Goal: Check status

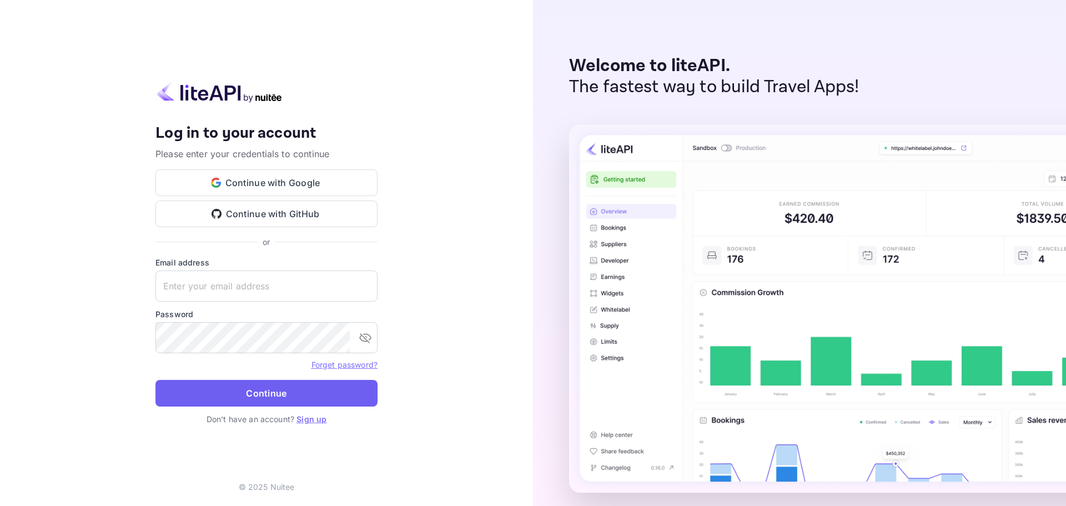
type input "m.belkhir+agent@nuitee.com"
click at [292, 397] on button "Continue" at bounding box center [266, 393] width 222 height 27
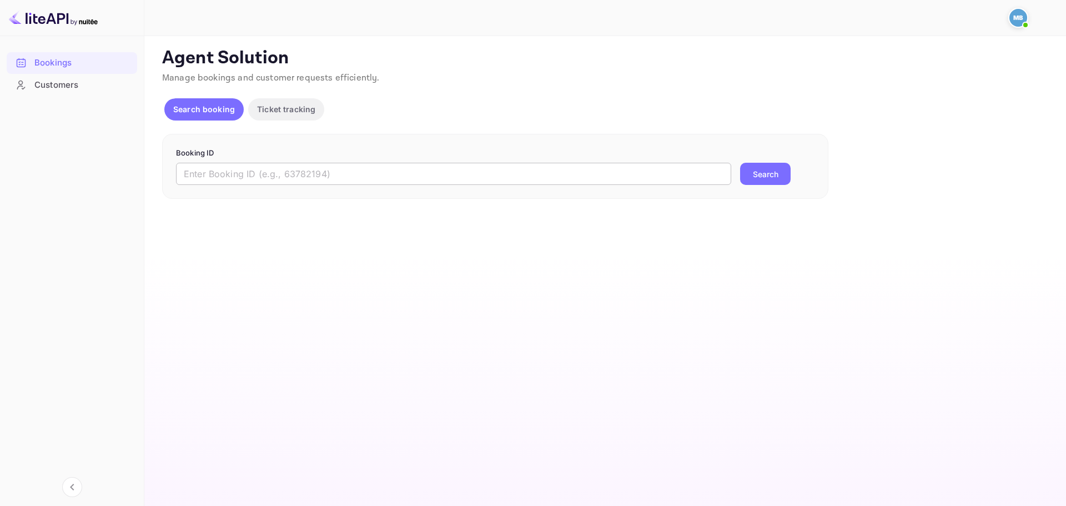
click at [414, 178] on input "text" at bounding box center [453, 174] width 555 height 22
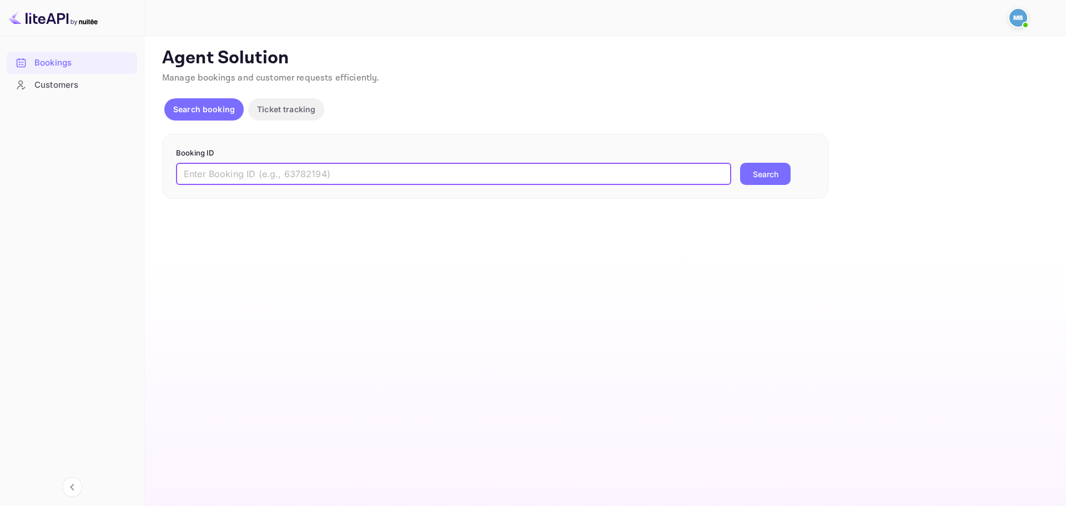
paste input "9166514"
type input "9166514"
click at [755, 178] on button "Search" at bounding box center [765, 174] width 51 height 22
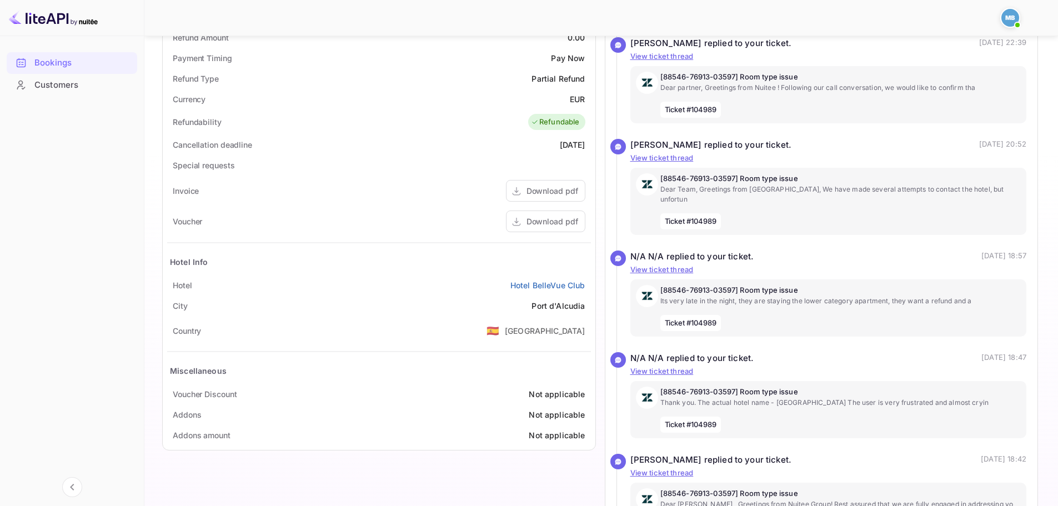
scroll to position [555, 0]
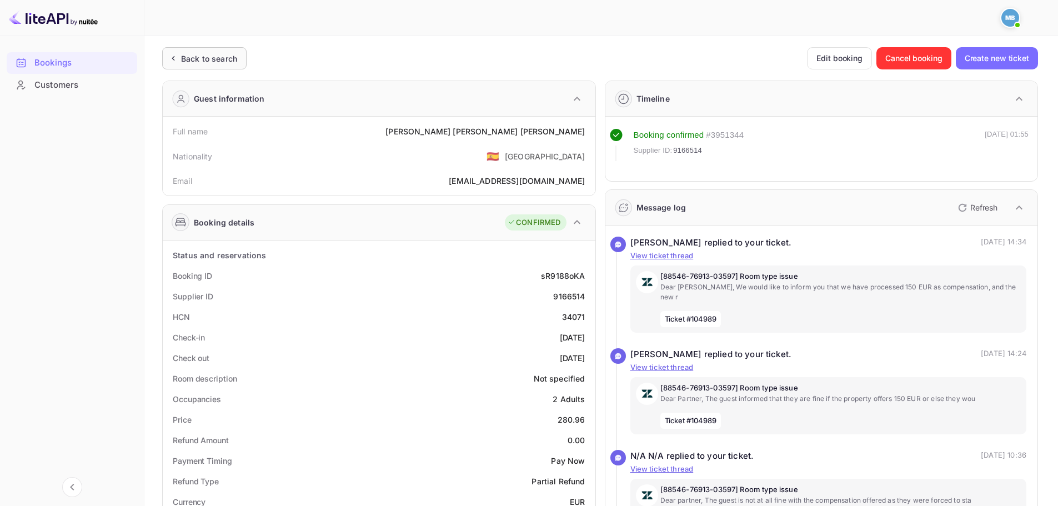
click at [199, 64] on div "Back to search" at bounding box center [209, 59] width 56 height 12
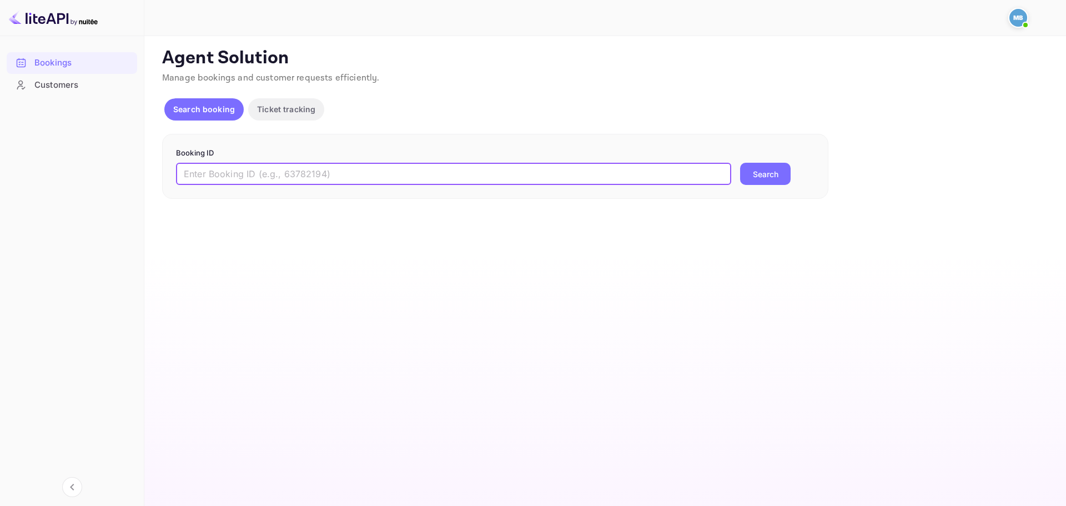
click at [390, 174] on input "text" at bounding box center [453, 174] width 555 height 22
paste input "9346518"
type input "9346518"
drag, startPoint x: 770, startPoint y: 169, endPoint x: 680, endPoint y: 180, distance: 91.2
click at [768, 170] on button "Search" at bounding box center [765, 174] width 51 height 22
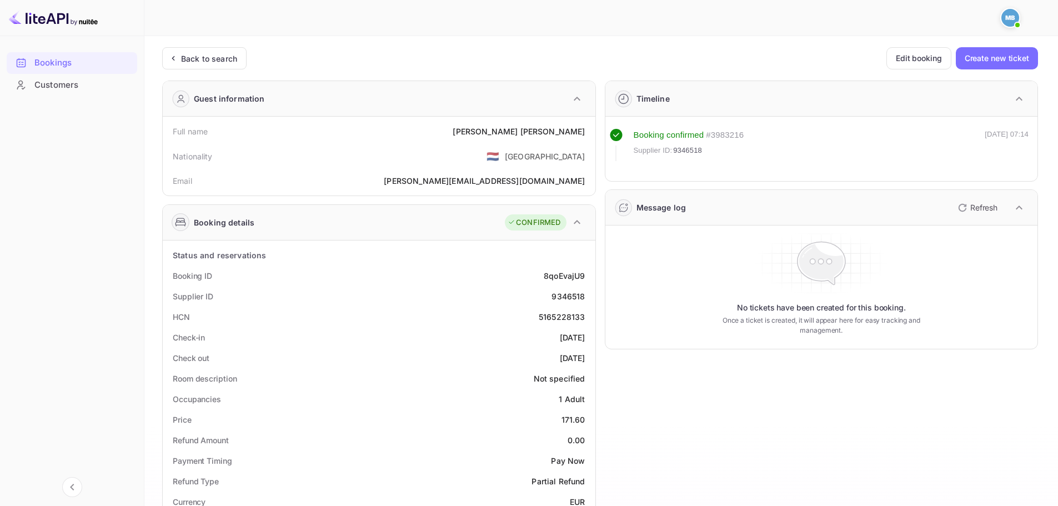
click at [966, 202] on icon "button" at bounding box center [962, 207] width 13 height 13
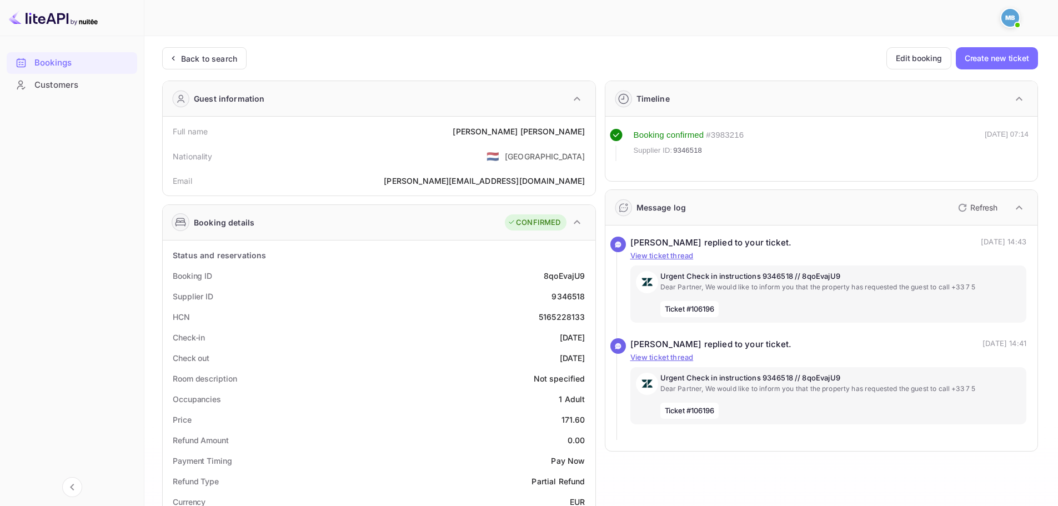
click at [97, 246] on div "Bookings Customers" at bounding box center [72, 269] width 144 height 444
click at [888, 294] on div "Urgent Check in instructions 9346518 // 8qoEvajU9 Dear Partner, We would like t…" at bounding box center [840, 294] width 361 height 46
